Goal: Information Seeking & Learning: Learn about a topic

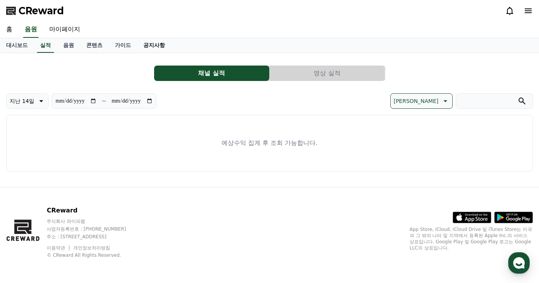
click at [152, 43] on link "공지사항" at bounding box center [154, 45] width 34 height 15
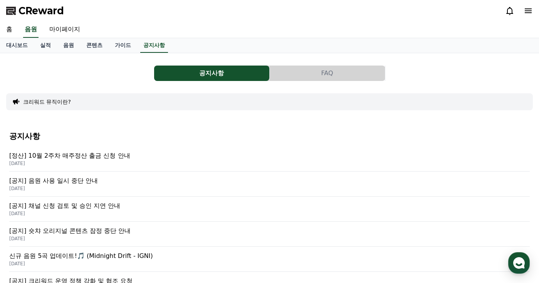
click at [92, 181] on p "[공지] 음원 사용 일시 중단 안내" at bounding box center [269, 180] width 521 height 9
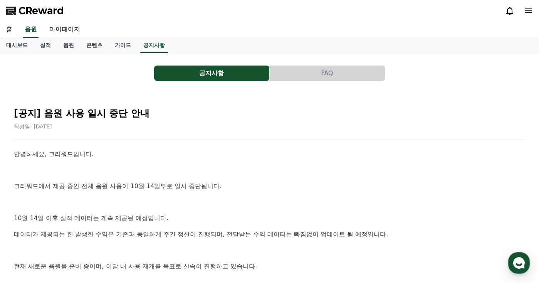
scroll to position [39, 0]
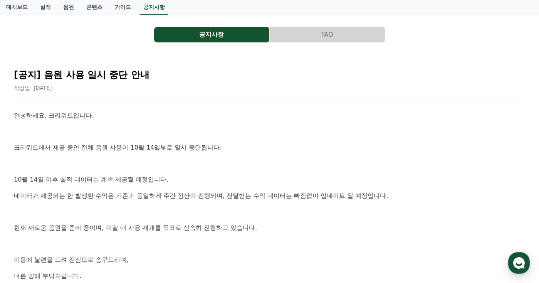
click at [264, 159] on p at bounding box center [270, 164] width 512 height 10
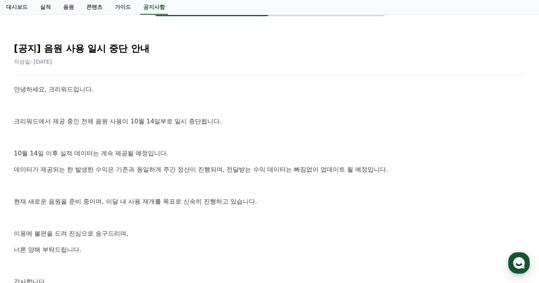
scroll to position [77, 0]
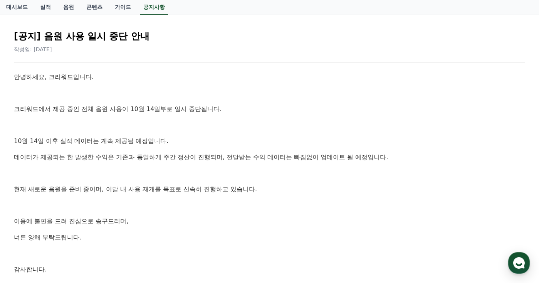
click at [276, 173] on p at bounding box center [270, 173] width 512 height 10
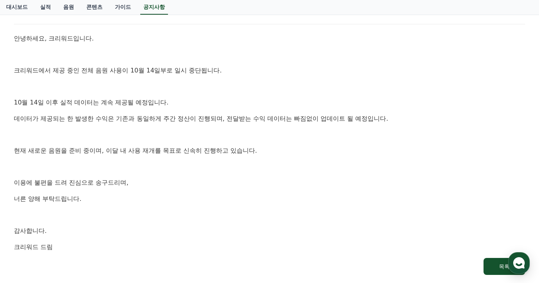
click at [278, 169] on p at bounding box center [270, 167] width 512 height 10
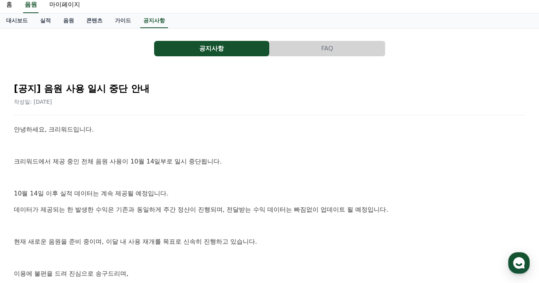
scroll to position [0, 0]
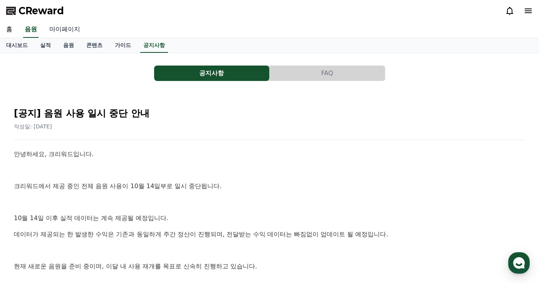
click at [67, 31] on link "마이페이지" at bounding box center [64, 30] width 43 height 16
select select "**********"
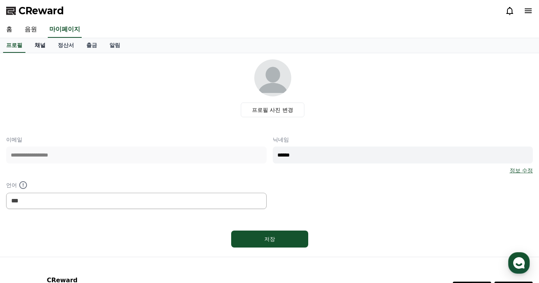
click at [40, 48] on link "채널" at bounding box center [40, 45] width 23 height 15
